Goal: Transaction & Acquisition: Book appointment/travel/reservation

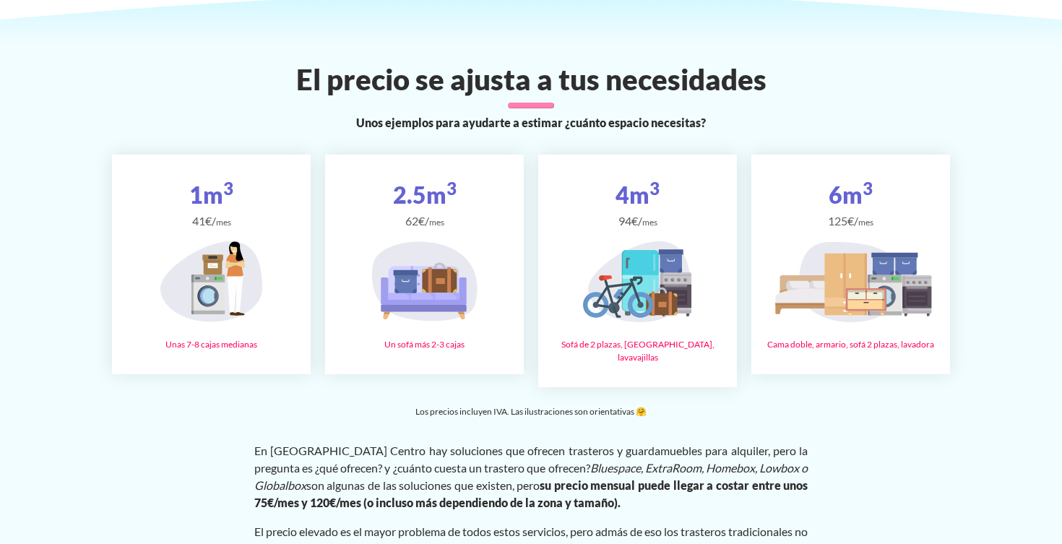
scroll to position [2455, 0]
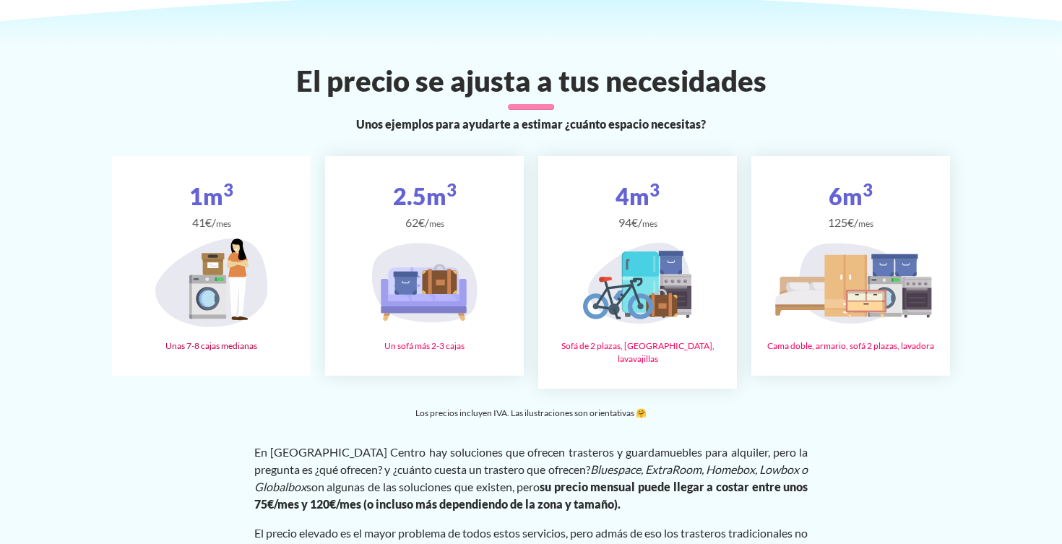
click at [214, 290] on icon at bounding box center [207, 298] width 16 height 17
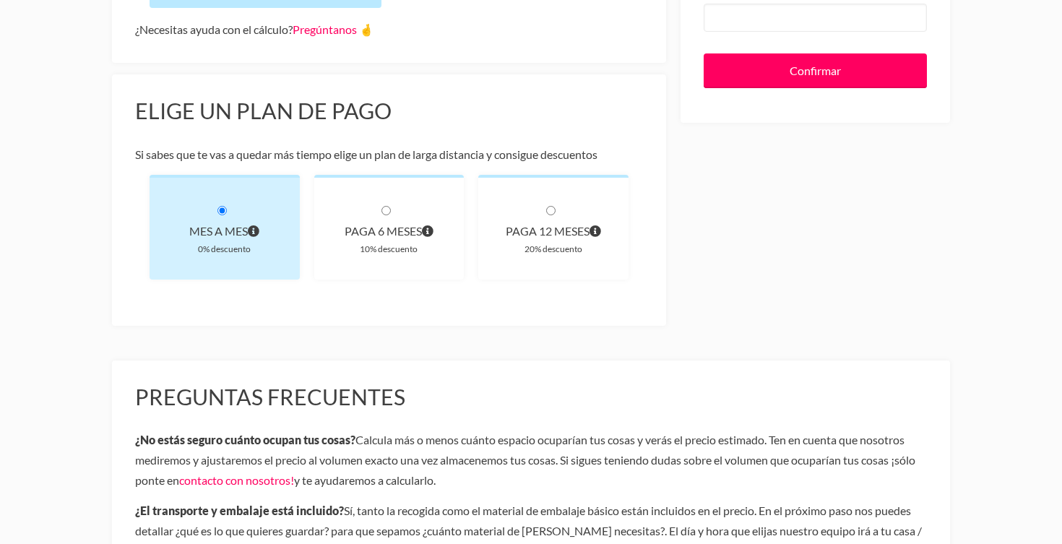
scroll to position [407, 0]
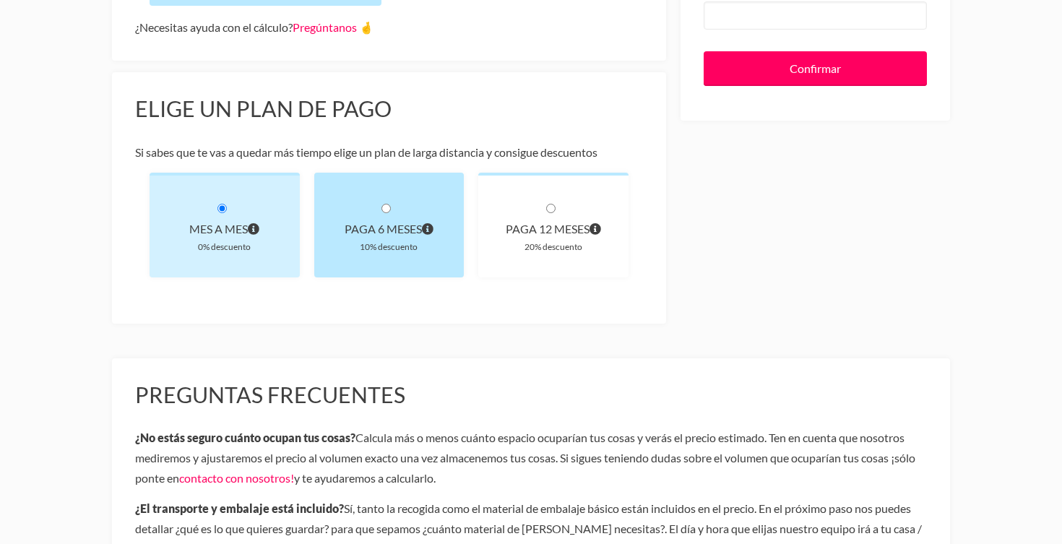
click at [392, 204] on div "paga 6 meses 10% descuento" at bounding box center [389, 225] width 150 height 105
radio input "true"
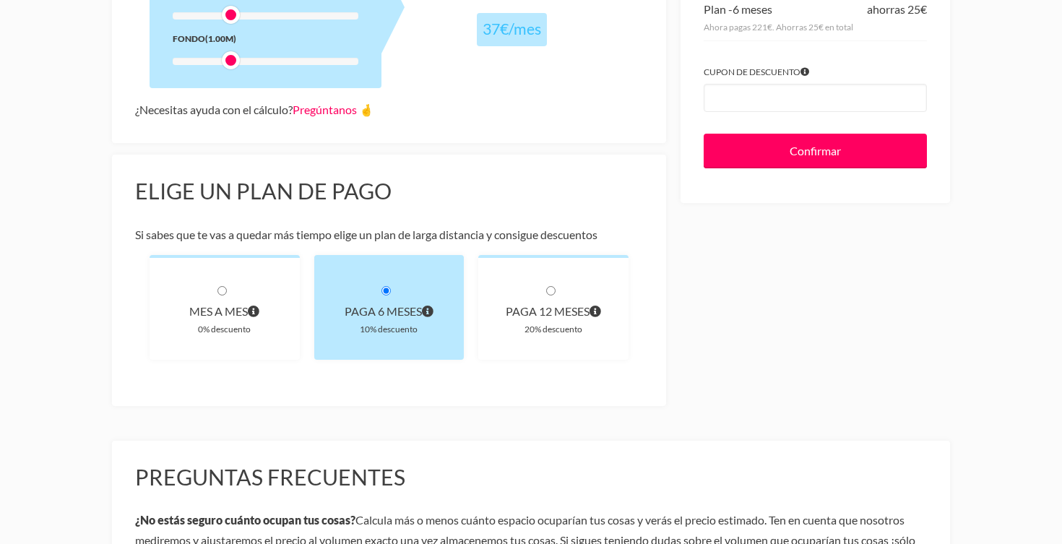
scroll to position [327, 0]
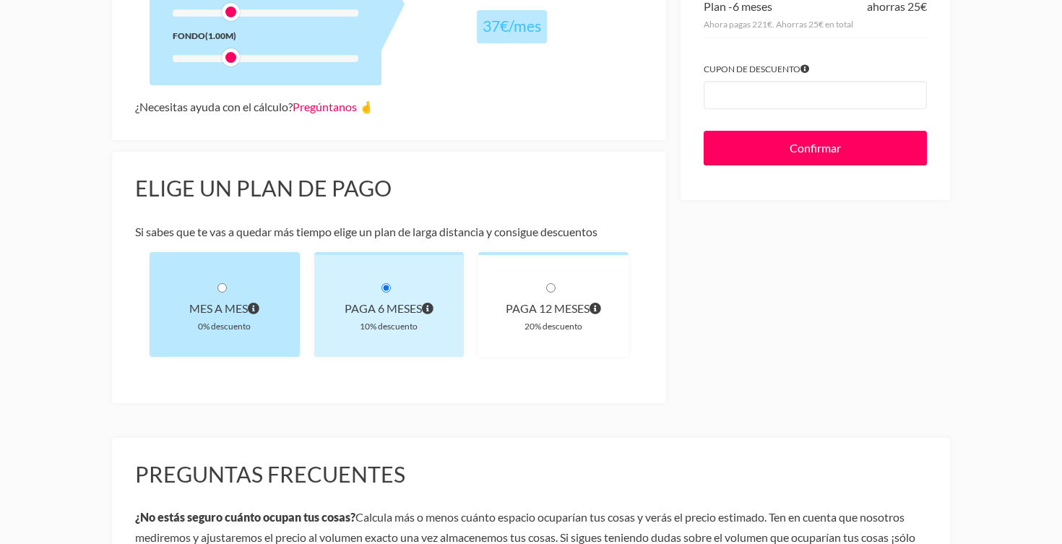
click at [224, 289] on input "radio" at bounding box center [221, 287] width 9 height 9
radio input "true"
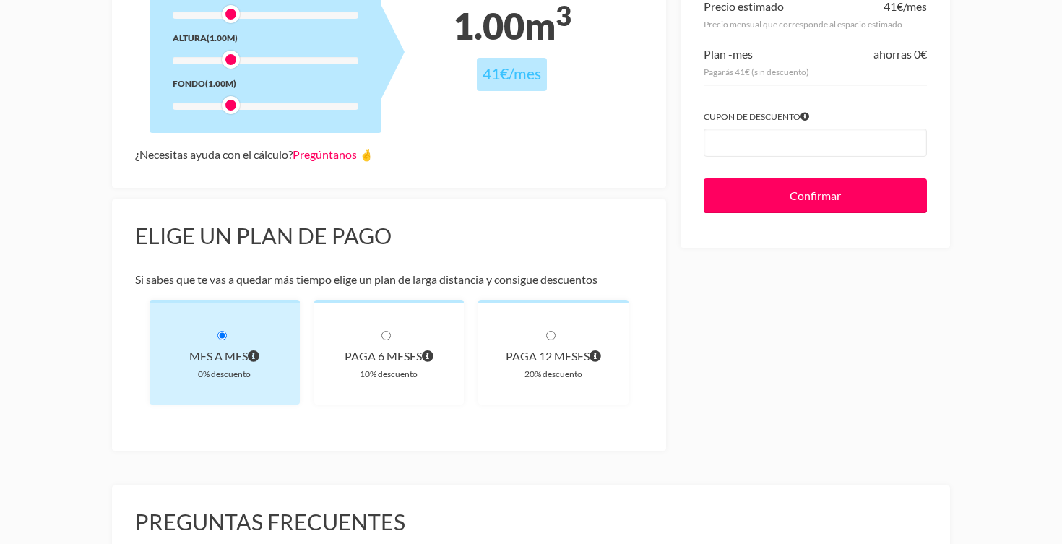
scroll to position [228, 0]
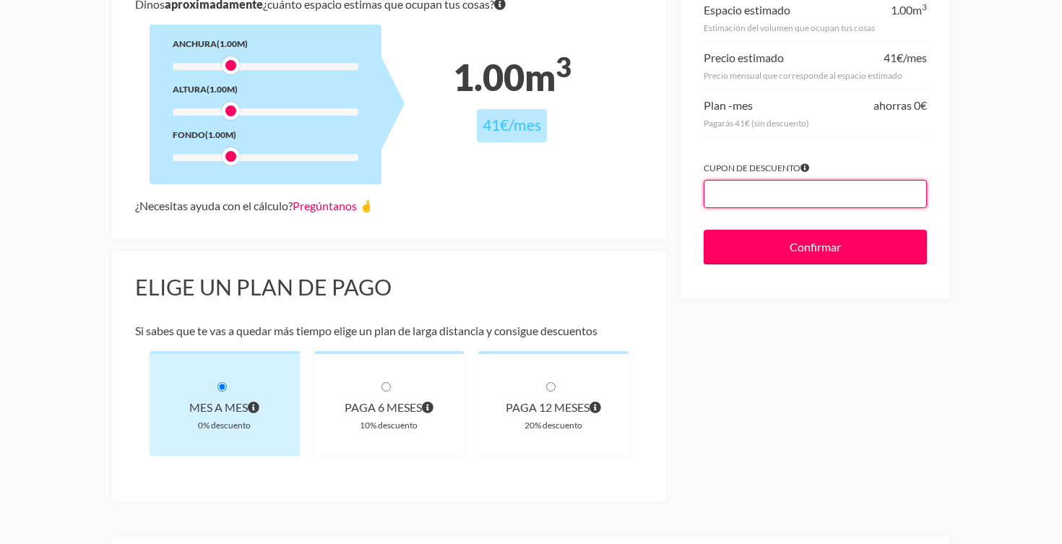
click at [718, 196] on input "Cupon de descuento" at bounding box center [815, 194] width 223 height 28
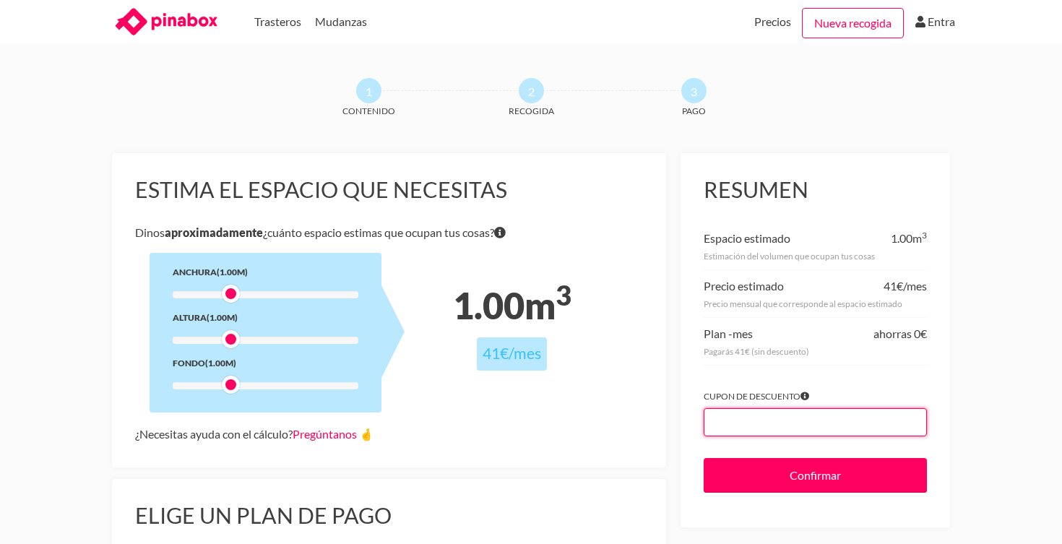
scroll to position [0, 0]
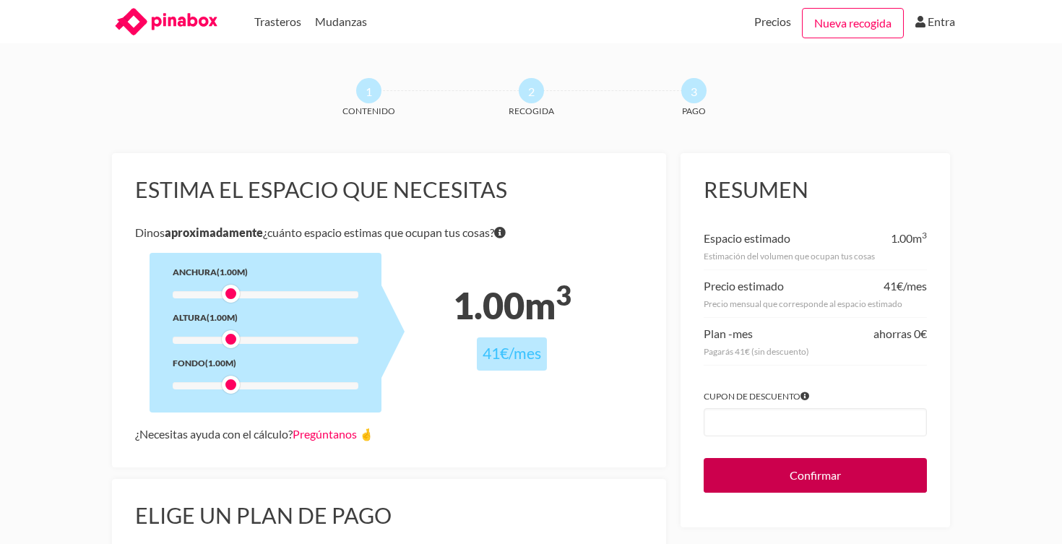
click at [833, 471] on input "Confirmar" at bounding box center [815, 475] width 223 height 35
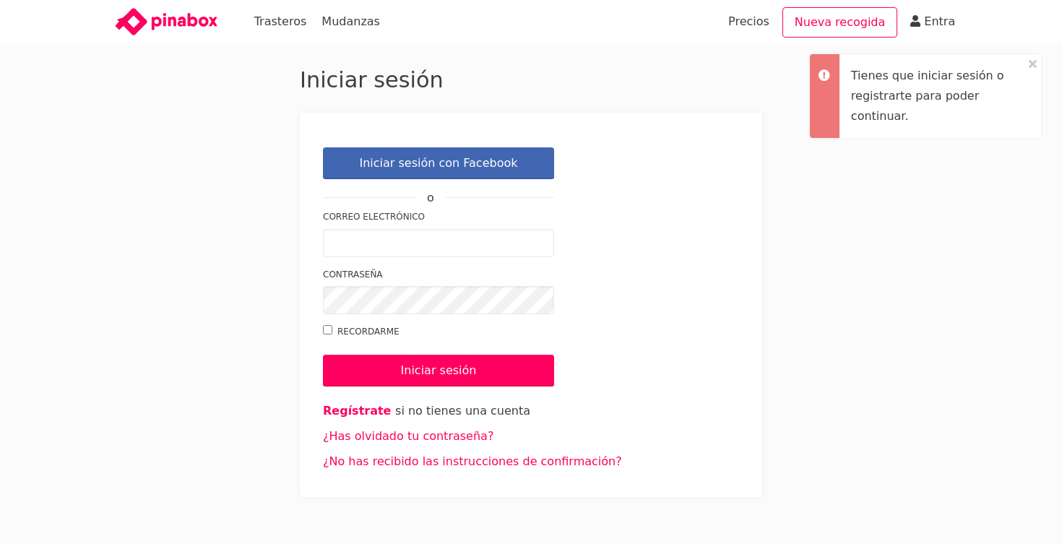
click at [548, 315] on form "Correo electrónico Contraseña Recordarme Iniciar sesión" at bounding box center [531, 304] width 416 height 189
click at [367, 413] on link "Regístrate" at bounding box center [357, 411] width 68 height 14
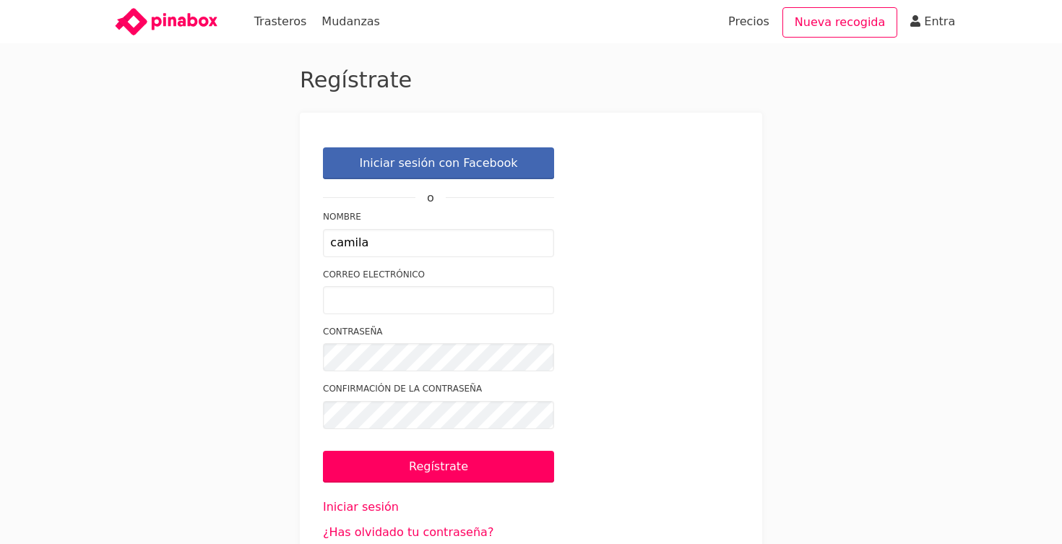
type input "camila"
click at [379, 282] on div "Correo electrónico" at bounding box center [438, 290] width 231 height 47
type input "camilabperez@icloud.com"
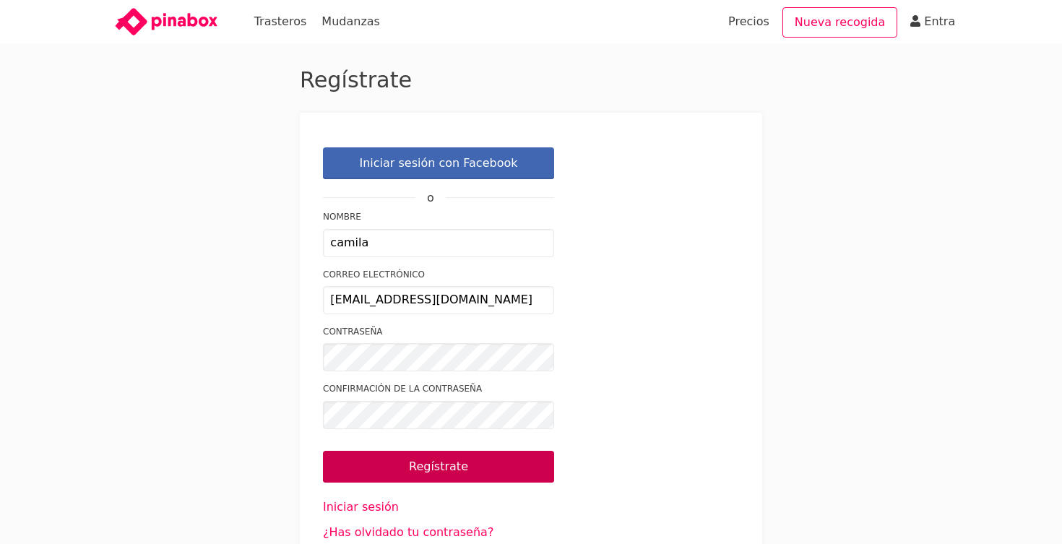
click at [415, 460] on input "Regístrate" at bounding box center [438, 467] width 231 height 32
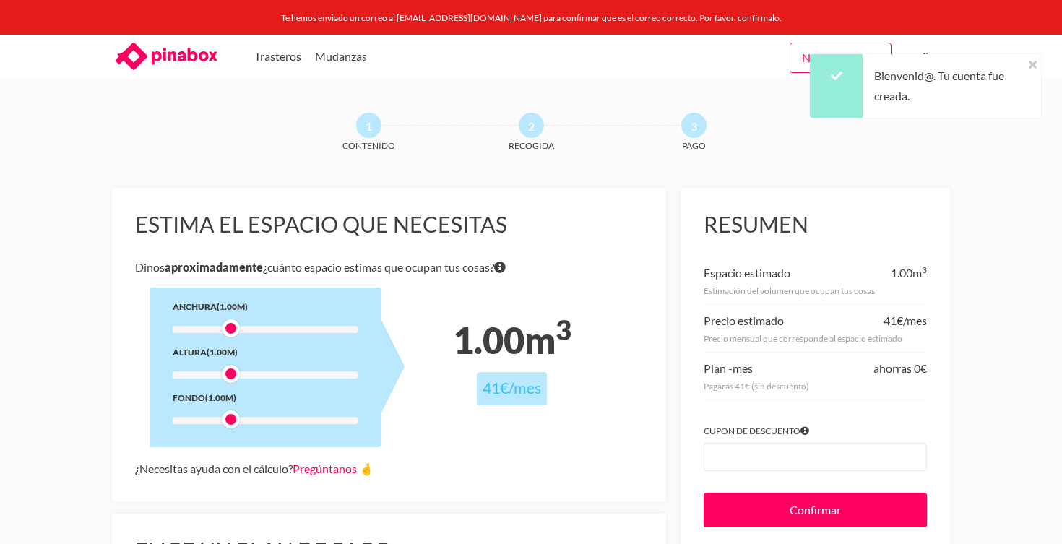
click at [1038, 60] on div "Bienvenid@. Tu cuenta fue creada." at bounding box center [952, 86] width 178 height 64
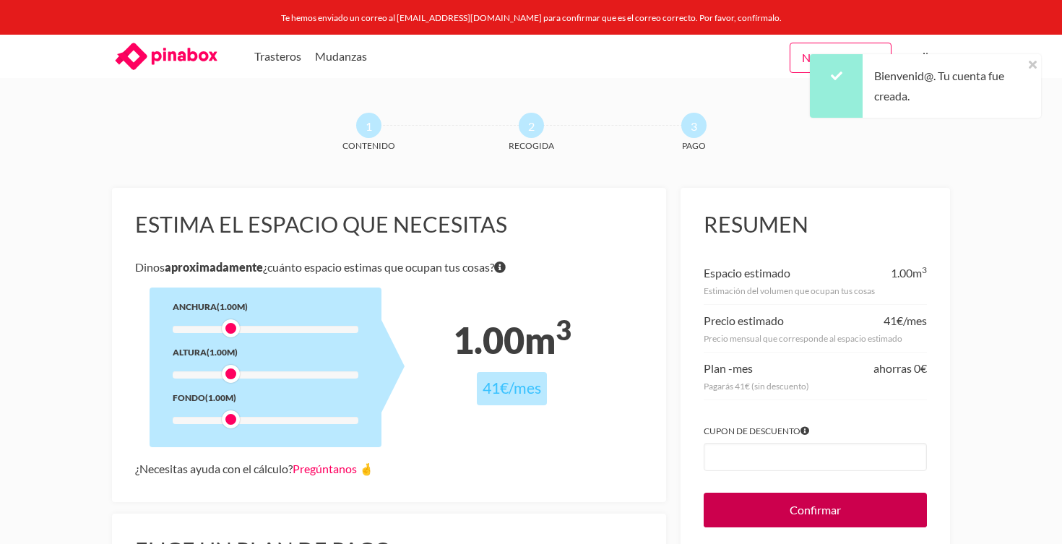
click at [793, 501] on input "Confirmar" at bounding box center [815, 510] width 223 height 35
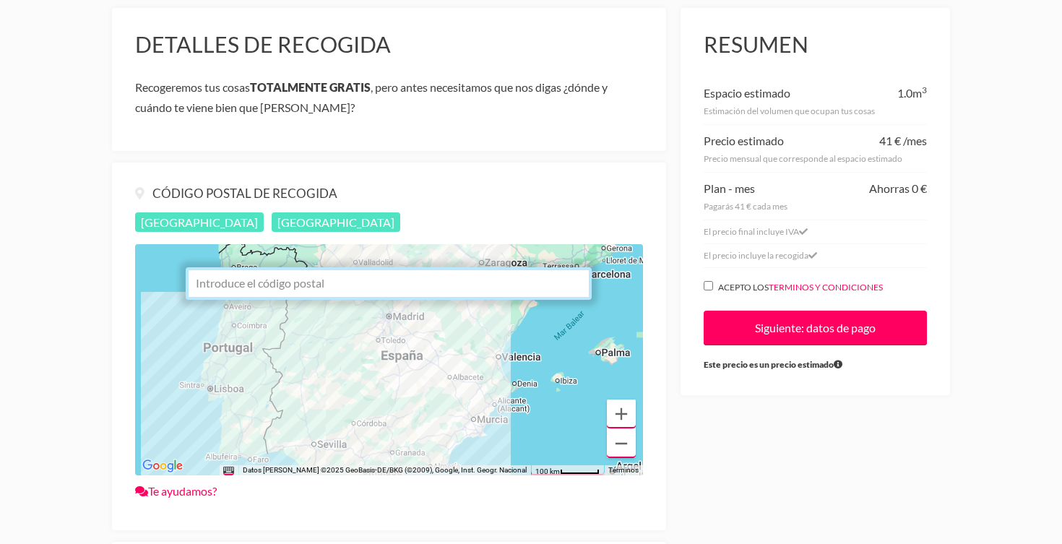
scroll to position [183, 0]
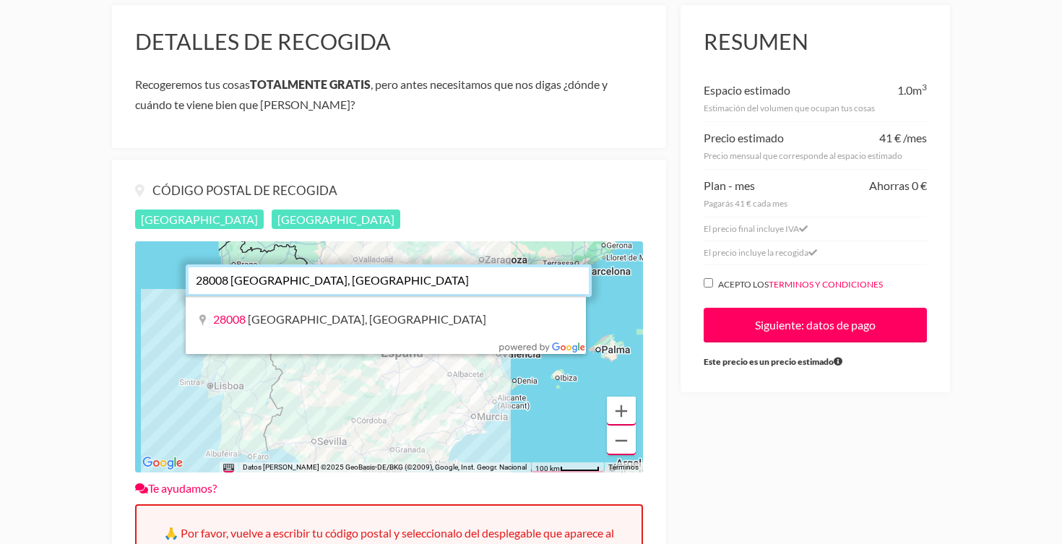
type input "28008"
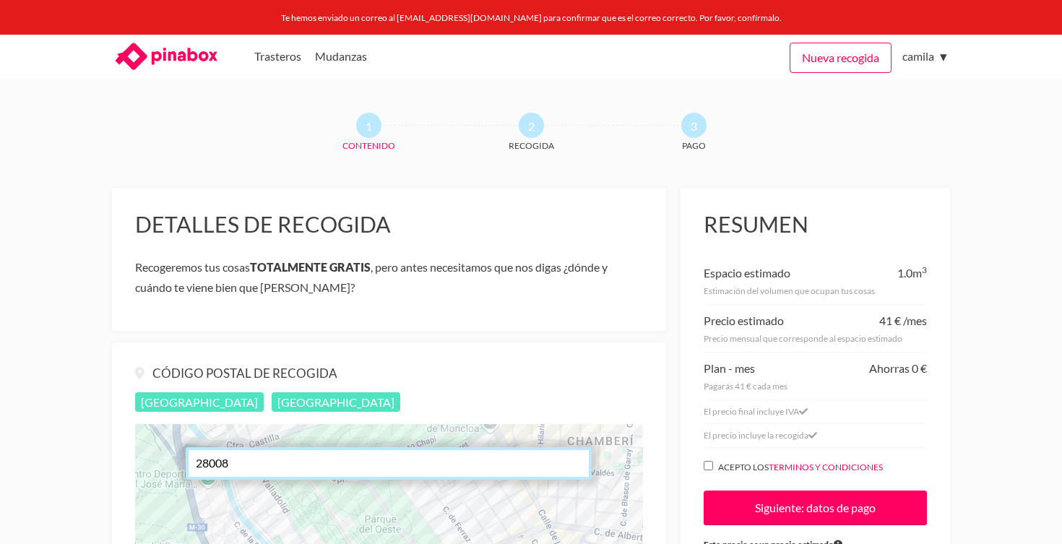
scroll to position [0, 0]
